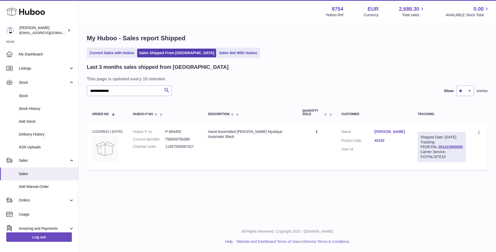
click at [24, 94] on span "Stock" at bounding box center [46, 95] width 55 height 5
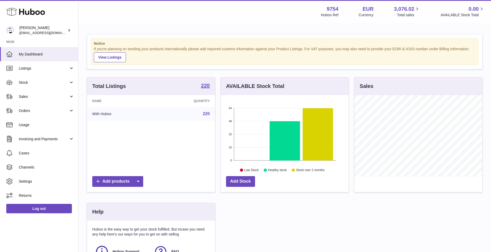
scroll to position [81, 128]
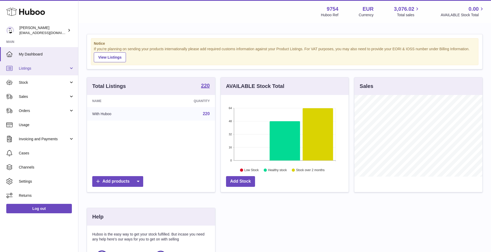
click at [26, 69] on span "Listings" at bounding box center [44, 68] width 50 height 5
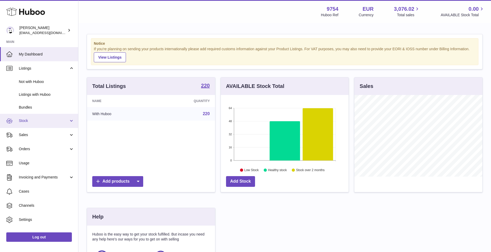
click at [25, 120] on span "Stock" at bounding box center [44, 120] width 50 height 5
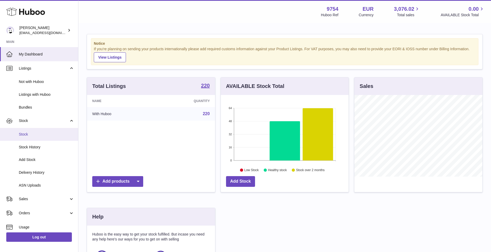
click at [24, 133] on span "Stock" at bounding box center [46, 134] width 55 height 5
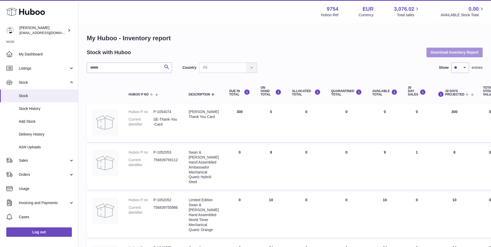
click at [462, 50] on button "Download Inventory Report" at bounding box center [454, 52] width 56 height 9
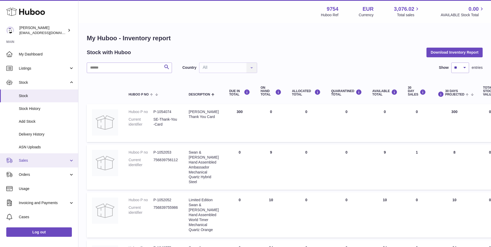
click at [28, 158] on span "Sales" at bounding box center [44, 160] width 50 height 5
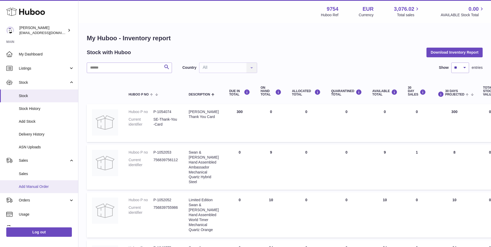
click at [36, 183] on link "Add Manual Order" at bounding box center [39, 186] width 78 height 13
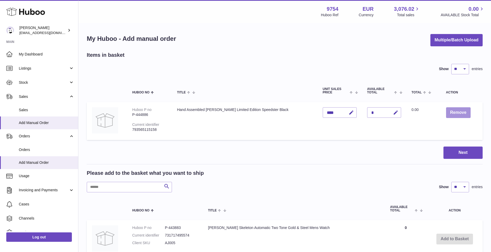
click at [454, 112] on button "Remove" at bounding box center [458, 112] width 25 height 11
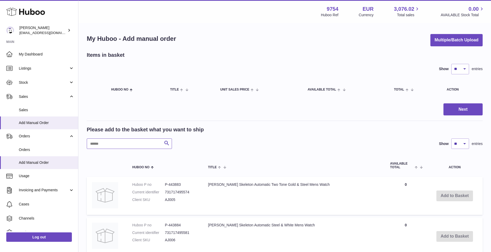
click at [118, 143] on input "text" at bounding box center [129, 143] width 85 height 10
paste input "******"
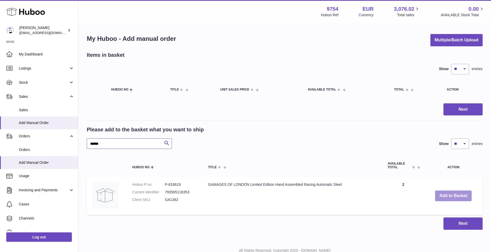
type input "******"
click at [455, 194] on button "Add to Basket" at bounding box center [453, 195] width 37 height 11
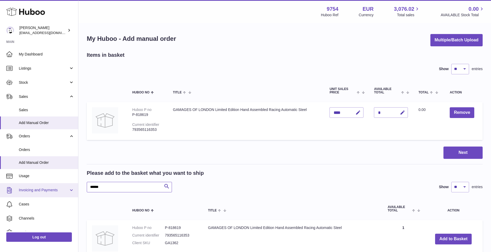
drag, startPoint x: 126, startPoint y: 185, endPoint x: 52, endPoint y: 186, distance: 73.7
click at [52, 186] on div "Huboo Joni Walker info@fieldsluxury.london Main My Dashboard Listings Not with …" at bounding box center [245, 157] width 491 height 314
paste input "text"
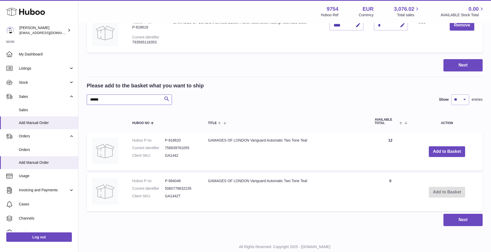
scroll to position [98, 0]
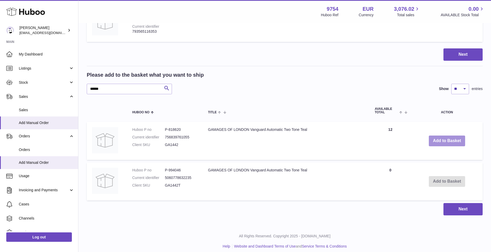
click at [440, 137] on button "Add to Basket" at bounding box center [447, 140] width 37 height 11
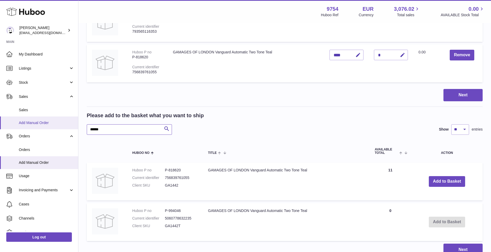
drag, startPoint x: 116, startPoint y: 128, endPoint x: 31, endPoint y: 127, distance: 84.6
click at [31, 127] on div "Huboo Joni Walker info@fieldsluxury.london Main My Dashboard Listings Not with …" at bounding box center [245, 99] width 491 height 394
paste input "text"
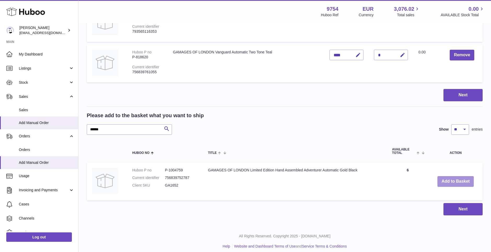
click at [452, 175] on td "Add to Basket" at bounding box center [455, 181] width 54 height 38
click at [456, 181] on button "Add to Basket" at bounding box center [455, 181] width 37 height 11
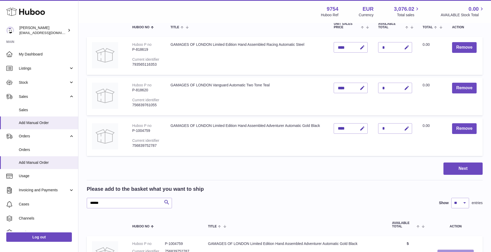
scroll to position [65, 0]
drag, startPoint x: 118, startPoint y: 202, endPoint x: 50, endPoint y: 196, distance: 67.6
click at [50, 196] on div "Huboo Joni Walker info@fieldsluxury.london Main My Dashboard Listings Not with …" at bounding box center [245, 132] width 491 height 394
paste input "text"
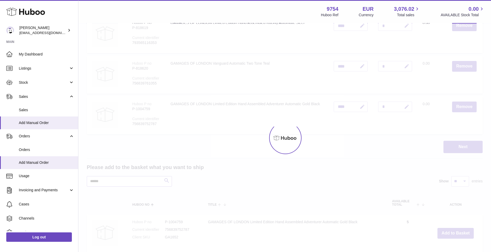
scroll to position [131, 0]
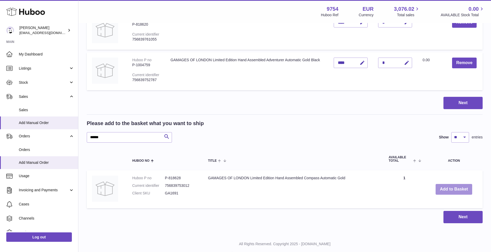
click at [451, 186] on button "Add to Basket" at bounding box center [453, 189] width 37 height 11
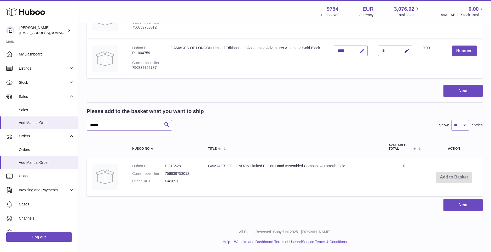
scroll to position [183, 0]
drag, startPoint x: 43, startPoint y: 136, endPoint x: 3, endPoint y: 136, distance: 40.2
click at [3, 136] on div "Huboo Joni Walker info@fieldsluxury.london Main My Dashboard Listings Not with …" at bounding box center [245, 34] width 491 height 435
paste input "text"
click at [451, 176] on button "Add to Basket" at bounding box center [453, 176] width 37 height 11
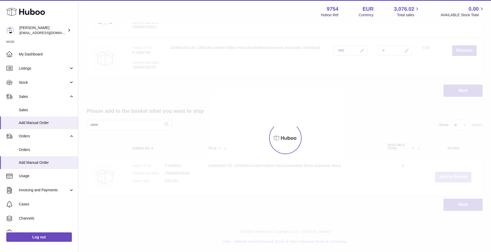
scroll to position [224, 0]
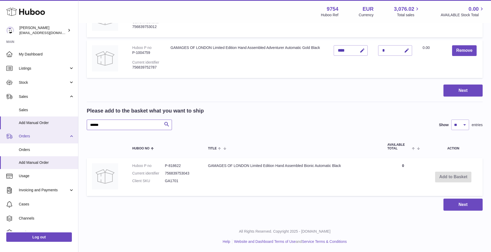
click at [52, 133] on div "Huboo Joni Walker info@fieldsluxury.london Main My Dashboard Listings Not with …" at bounding box center [245, 13] width 491 height 475
paste input "text"
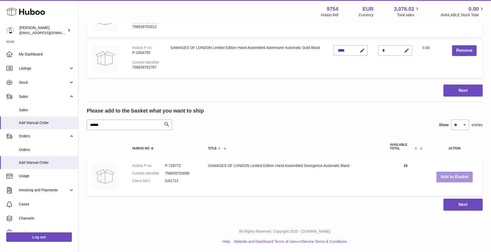
click at [454, 177] on button "Add to Basket" at bounding box center [454, 176] width 37 height 11
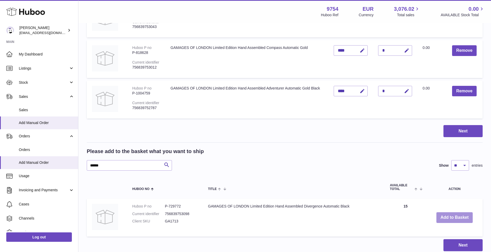
scroll to position [264, 0]
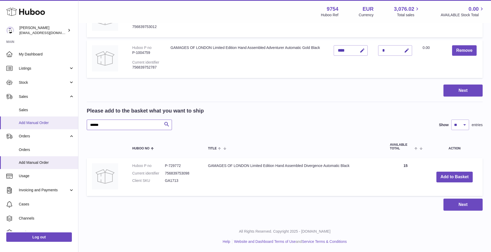
drag, startPoint x: 122, startPoint y: 122, endPoint x: 55, endPoint y: 122, distance: 67.4
paste input "text"
click at [463, 176] on button "Add to Basket" at bounding box center [453, 176] width 37 height 11
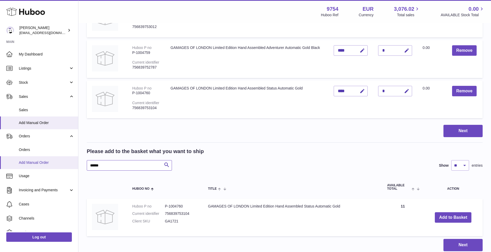
drag, startPoint x: 115, startPoint y: 165, endPoint x: 29, endPoint y: 165, distance: 86.2
click at [29, 165] on div "Huboo Joni Walker info@fieldsluxury.london Main My Dashboard Listings Not with …" at bounding box center [245, 14] width 491 height 556
paste input "text"
click at [447, 215] on button "Add to Basket" at bounding box center [453, 217] width 37 height 11
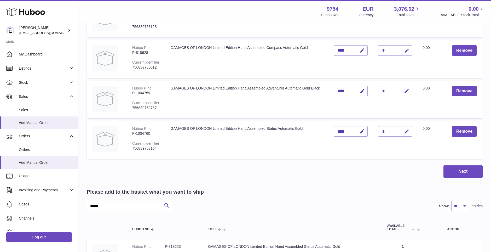
scroll to position [305, 0]
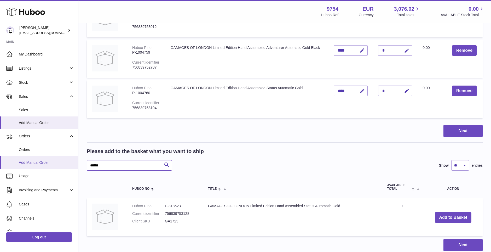
drag, startPoint x: 112, startPoint y: 163, endPoint x: 51, endPoint y: 163, distance: 61.6
paste input "text"
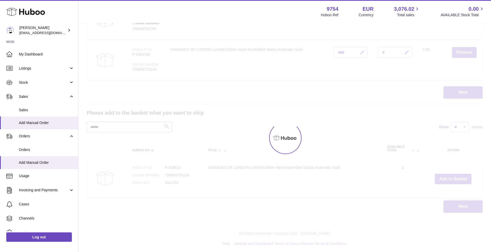
scroll to position [345, 0]
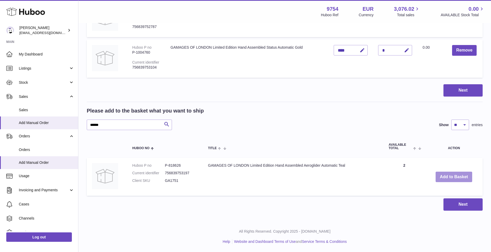
click at [448, 173] on button "Add to Basket" at bounding box center [453, 176] width 37 height 11
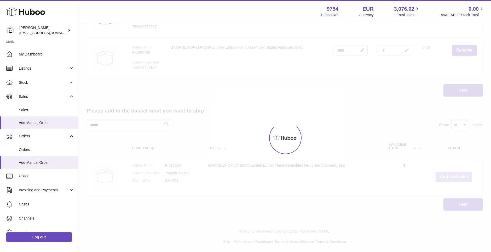
scroll to position [386, 0]
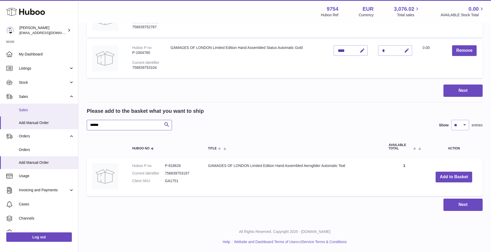
drag, startPoint x: 114, startPoint y: 125, endPoint x: 72, endPoint y: 115, distance: 43.0
paste input "text"
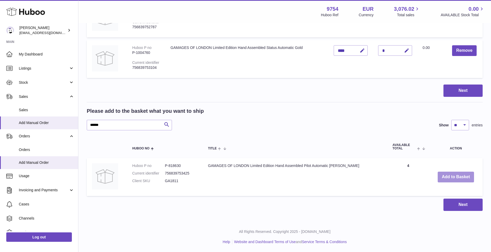
click at [460, 174] on button "Add to Basket" at bounding box center [455, 176] width 37 height 11
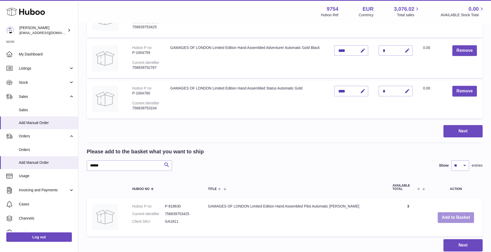
scroll to position [426, 0]
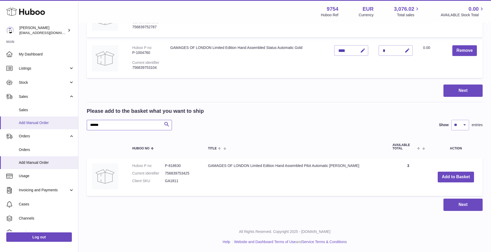
drag, startPoint x: 114, startPoint y: 128, endPoint x: 57, endPoint y: 125, distance: 56.3
paste input "text"
click at [448, 176] on button "Add to Basket" at bounding box center [454, 176] width 37 height 11
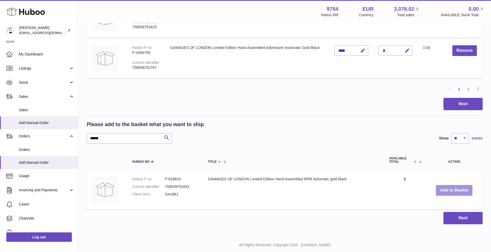
scroll to position [440, 0]
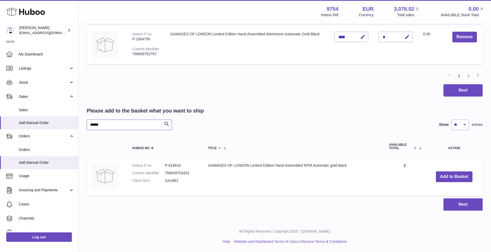
drag, startPoint x: 109, startPoint y: 123, endPoint x: 78, endPoint y: 122, distance: 31.1
paste input "text"
click at [462, 177] on button "Add to Basket" at bounding box center [454, 176] width 37 height 11
drag, startPoint x: 118, startPoint y: 124, endPoint x: 45, endPoint y: 124, distance: 72.3
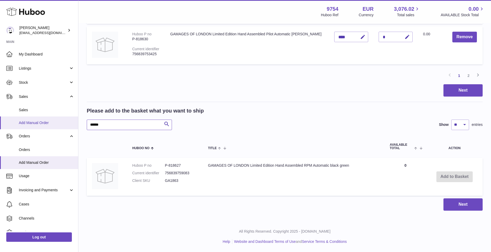
paste input "text"
click at [453, 178] on button "Add to Basket" at bounding box center [455, 176] width 37 height 11
paste input "text"
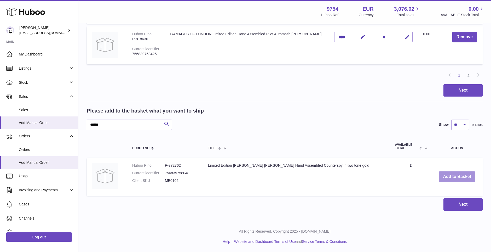
click at [452, 176] on button "Add to Basket" at bounding box center [457, 176] width 37 height 11
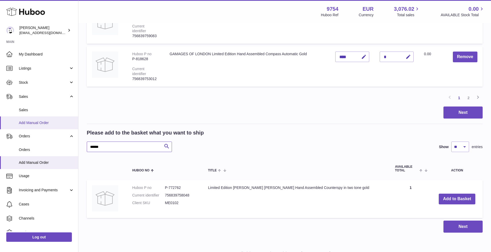
drag, startPoint x: 115, startPoint y: 126, endPoint x: 51, endPoint y: 125, distance: 64.5
paste input "text"
click at [447, 193] on button "Add to Basket" at bounding box center [457, 198] width 37 height 11
drag, startPoint x: 96, startPoint y: 126, endPoint x: 71, endPoint y: 126, distance: 25.3
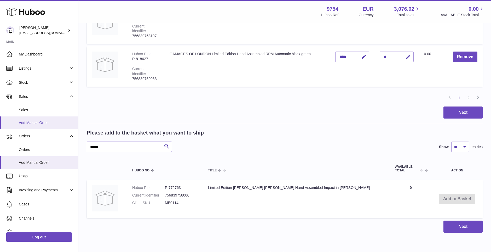
paste input "text"
click at [458, 193] on button "Add to Basket" at bounding box center [454, 198] width 37 height 11
drag, startPoint x: 111, startPoint y: 125, endPoint x: 45, endPoint y: 127, distance: 65.9
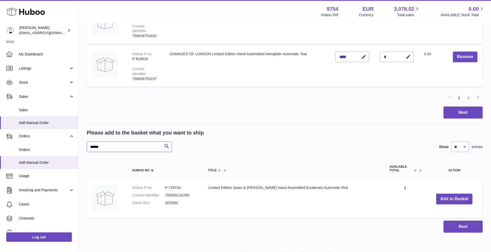
paste input "*"
click at [453, 193] on button "Add to Basket" at bounding box center [453, 198] width 37 height 11
drag, startPoint x: 115, startPoint y: 124, endPoint x: 39, endPoint y: 131, distance: 76.1
paste input "text"
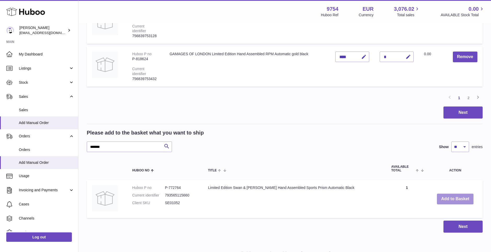
click at [454, 193] on button "Add to Basket" at bounding box center [455, 198] width 37 height 11
drag, startPoint x: 122, startPoint y: 126, endPoint x: 45, endPoint y: 126, distance: 76.3
paste input "text"
click at [456, 193] on button "Add to Basket" at bounding box center [454, 198] width 37 height 11
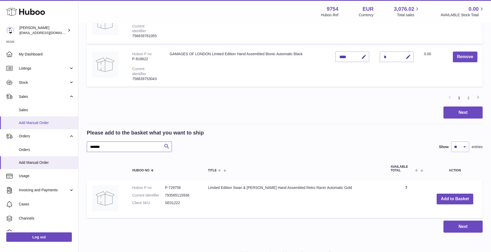
drag, startPoint x: 110, startPoint y: 124, endPoint x: 61, endPoint y: 127, distance: 49.2
paste input "text"
click at [460, 193] on button "Add to Basket" at bounding box center [456, 198] width 37 height 11
drag, startPoint x: 111, startPoint y: 127, endPoint x: 29, endPoint y: 127, distance: 82.3
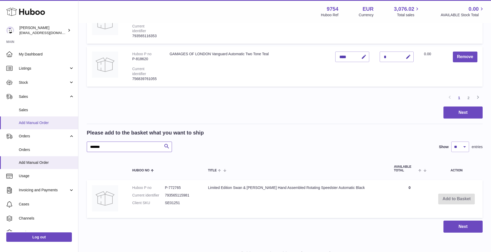
paste input "text"
click at [446, 193] on button "Add to Basket" at bounding box center [454, 198] width 37 height 11
drag, startPoint x: 108, startPoint y: 126, endPoint x: 70, endPoint y: 127, distance: 38.2
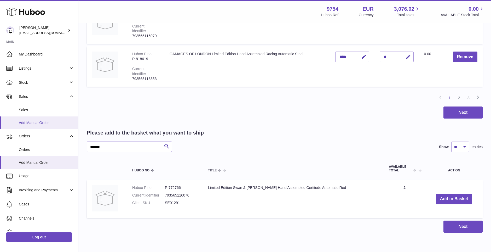
paste input "text"
click at [455, 193] on button "Add to Basket" at bounding box center [456, 198] width 37 height 11
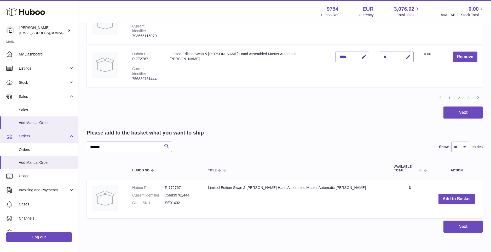
drag, startPoint x: 86, startPoint y: 132, endPoint x: 62, endPoint y: 136, distance: 24.4
paste input "text"
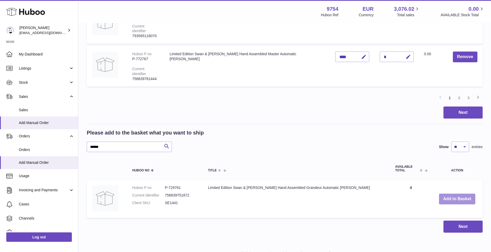
click at [461, 193] on button "Add to Basket" at bounding box center [457, 198] width 37 height 11
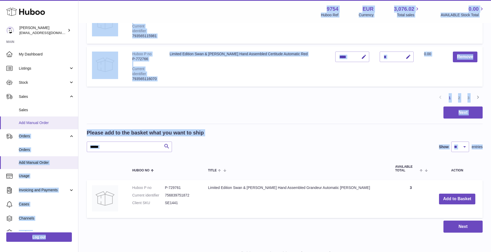
drag, startPoint x: 106, startPoint y: 131, endPoint x: 64, endPoint y: 126, distance: 42.6
drag, startPoint x: 64, startPoint y: 126, endPoint x: 110, endPoint y: 126, distance: 45.7
click at [110, 141] on input "******" at bounding box center [129, 146] width 85 height 10
click at [115, 141] on input "******" at bounding box center [129, 146] width 85 height 10
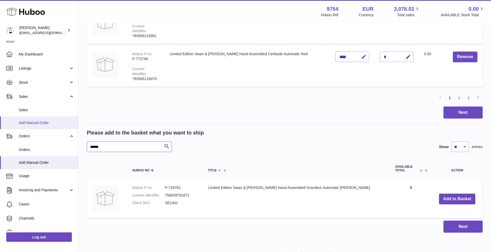
drag, startPoint x: 85, startPoint y: 126, endPoint x: 71, endPoint y: 126, distance: 14.4
paste input "text"
click at [452, 193] on button "Add to Basket" at bounding box center [456, 198] width 37 height 11
drag, startPoint x: 110, startPoint y: 124, endPoint x: 33, endPoint y: 128, distance: 76.9
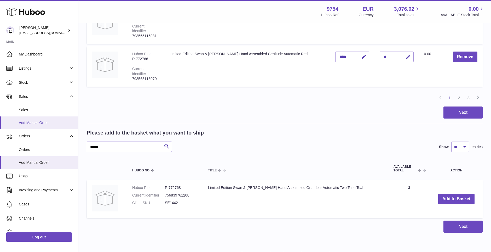
paste input "text"
type input "******"
click at [450, 193] on button "Add to Basket" at bounding box center [455, 198] width 37 height 11
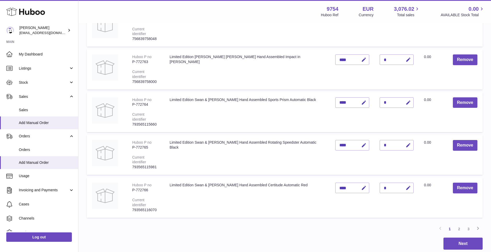
scroll to position [359, 0]
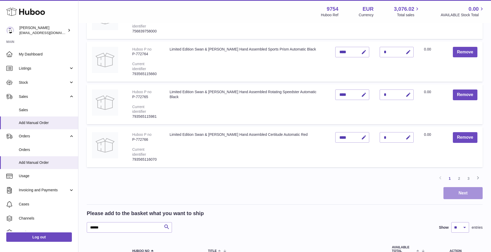
click at [464, 187] on button "Next" at bounding box center [462, 193] width 39 height 12
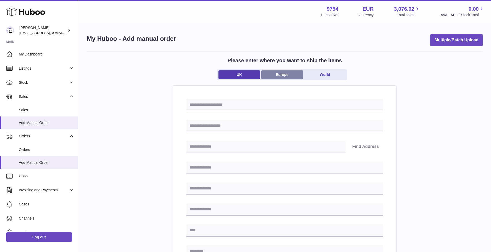
click at [287, 74] on link "Europe" at bounding box center [282, 74] width 42 height 9
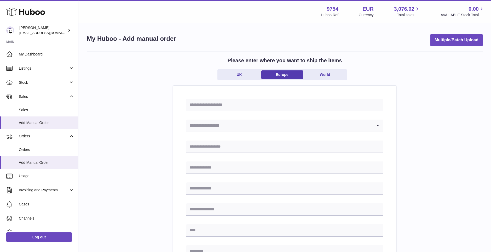
click at [195, 104] on input "text" at bounding box center [284, 104] width 197 height 13
paste input "**********"
type input "**********"
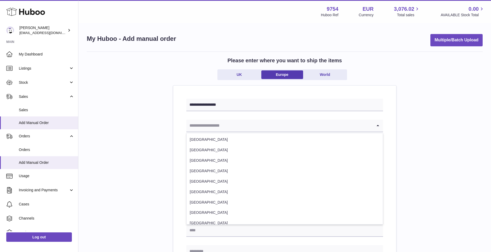
click at [229, 127] on input "Search for option" at bounding box center [279, 125] width 186 height 12
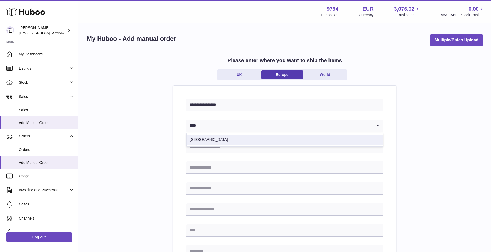
click at [190, 142] on li "[GEOGRAPHIC_DATA]" at bounding box center [284, 139] width 196 height 10
type input "****"
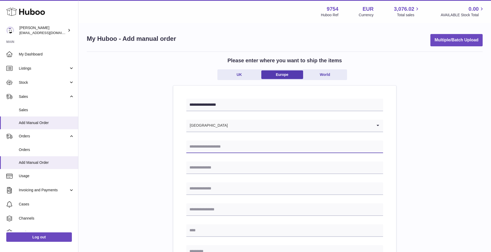
click at [196, 148] on input "text" at bounding box center [284, 146] width 197 height 13
paste input "**********"
type input "**********"
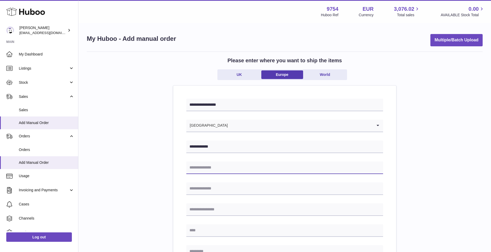
click at [197, 166] on input "text" at bounding box center [284, 167] width 197 height 13
paste input "**********"
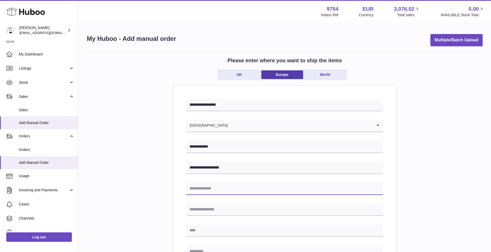
click at [225, 189] on input "text" at bounding box center [284, 188] width 197 height 13
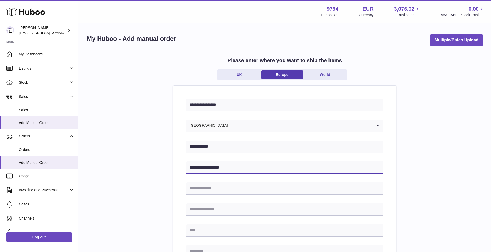
click at [190, 167] on input "**********" at bounding box center [284, 167] width 197 height 13
type input "**********"
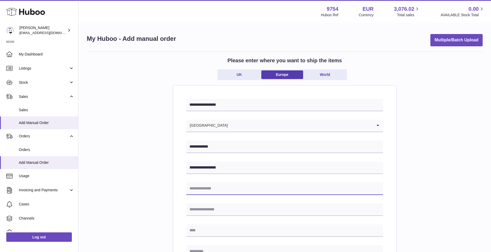
type input "**********"
type input "*****"
type input "********"
type input "*****"
type input "**********"
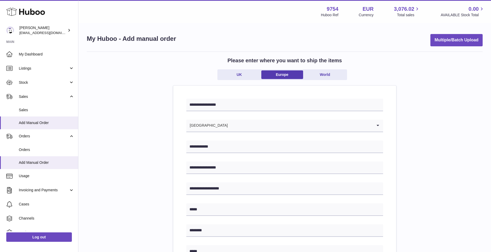
type input "**********"
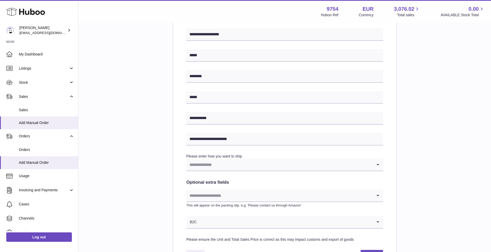
scroll to position [196, 0]
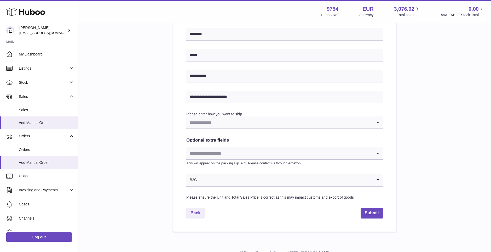
click at [224, 126] on input "Search for option" at bounding box center [279, 122] width 186 height 12
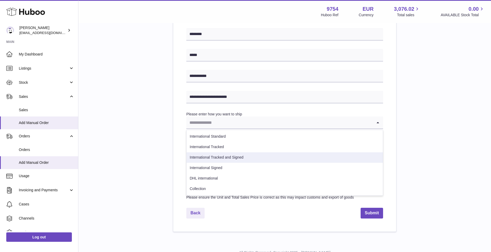
click at [218, 156] on li "International Tracked and Signed" at bounding box center [284, 157] width 196 height 10
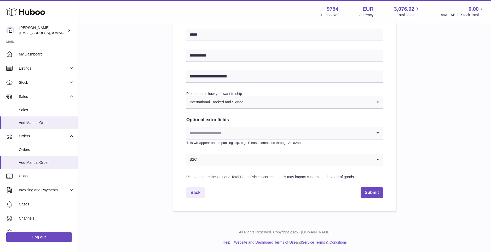
scroll to position [217, 0]
click at [369, 191] on button "Submit" at bounding box center [371, 191] width 22 height 11
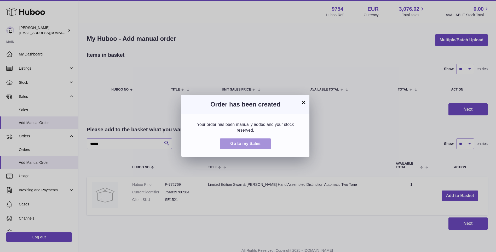
click at [246, 141] on span "Go to my Sales" at bounding box center [245, 143] width 30 height 4
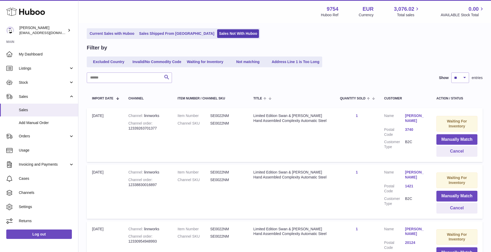
scroll to position [26, 0]
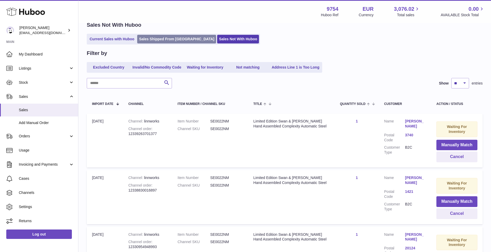
click at [164, 36] on link "Sales Shipped From [GEOGRAPHIC_DATA]" at bounding box center [176, 39] width 79 height 9
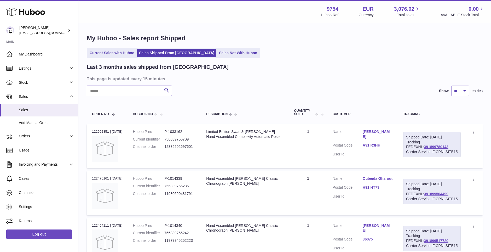
click at [123, 92] on input "text" at bounding box center [129, 90] width 85 height 10
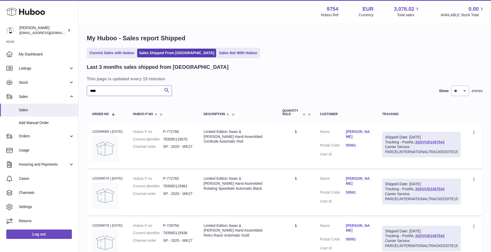
type input "****"
drag, startPoint x: 193, startPoint y: 146, endPoint x: 161, endPoint y: 145, distance: 32.7
click at [161, 145] on td "Huboo P no P-772766 Current identifier 793565116070 Channel order SP - 2025 - W…" at bounding box center [163, 146] width 71 height 44
copy dl "SP - 2025 - WK27"
click at [361, 130] on link "[PERSON_NAME]" at bounding box center [359, 134] width 26 height 10
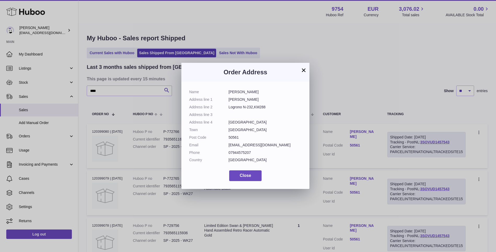
drag, startPoint x: 265, startPoint y: 99, endPoint x: 229, endPoint y: 98, distance: 36.3
click at [229, 98] on dd "John Pye Subastas" at bounding box center [265, 99] width 73 height 5
drag, startPoint x: 229, startPoint y: 98, endPoint x: 215, endPoint y: 88, distance: 16.8
click at [215, 88] on div "Name Toby Moore Address line 1 John Pye Subastas Address line 2 Logrono N-232,K…" at bounding box center [245, 134] width 128 height 107
drag, startPoint x: 251, startPoint y: 91, endPoint x: 225, endPoint y: 91, distance: 25.6
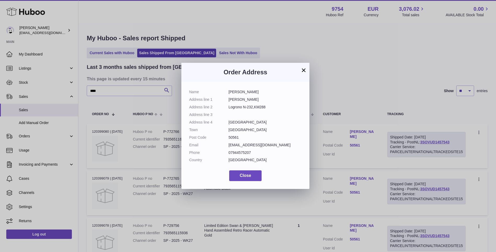
click at [225, 91] on dl "Name Toby Moore Address line 1 John Pye Subastas Address line 2 Logrono N-232,K…" at bounding box center [245, 126] width 112 height 75
copy dl "[PERSON_NAME]"
drag, startPoint x: 263, startPoint y: 99, endPoint x: 226, endPoint y: 98, distance: 36.3
click at [226, 98] on dl "Name Toby Moore Address line 1 John Pye Subastas Address line 2 Logrono N-232,K…" at bounding box center [245, 126] width 112 height 75
copy dl "John Pye Subastas"
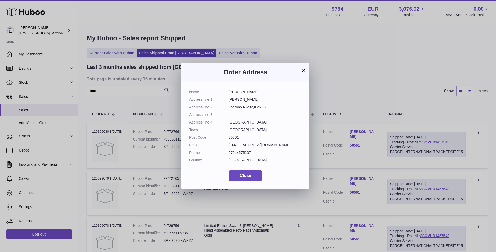
click at [302, 69] on button "×" at bounding box center [303, 70] width 6 height 6
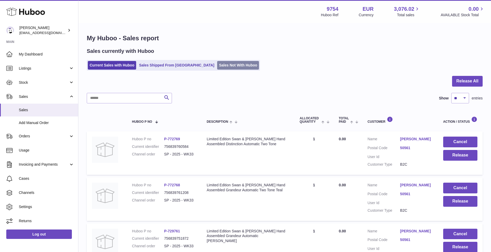
click at [217, 66] on link "Sales Not With Huboo" at bounding box center [238, 65] width 42 height 9
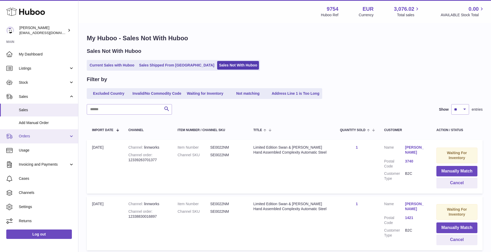
click at [26, 136] on span "Orders" at bounding box center [44, 135] width 50 height 5
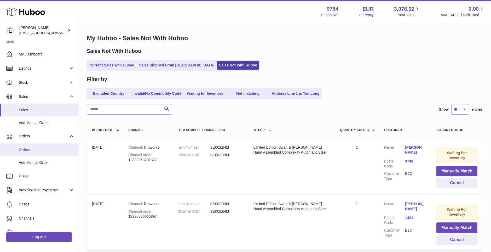
click at [24, 148] on span "Orders" at bounding box center [46, 149] width 55 height 5
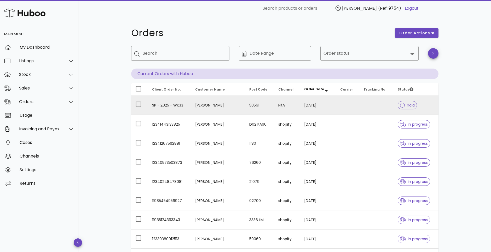
click at [170, 108] on td "SP - 2025 - WK33" at bounding box center [169, 105] width 43 height 19
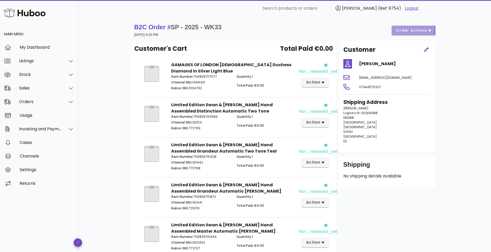
click at [432, 30] on button "order actions" at bounding box center [413, 30] width 43 height 9
click at [422, 36] on div "Release" at bounding box center [424, 34] width 16 height 5
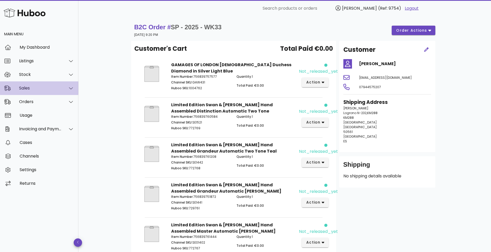
click at [26, 87] on div "Sales" at bounding box center [40, 87] width 43 height 5
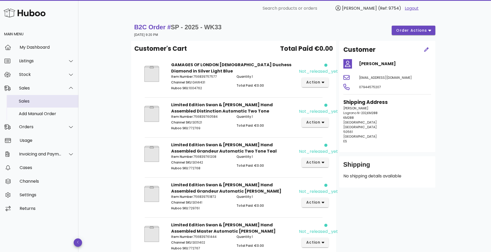
click at [26, 99] on div "Sales" at bounding box center [46, 100] width 55 height 5
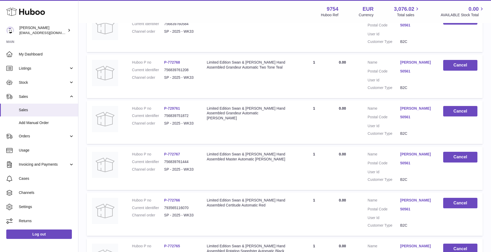
scroll to position [131, 0]
